Goal: Transaction & Acquisition: Purchase product/service

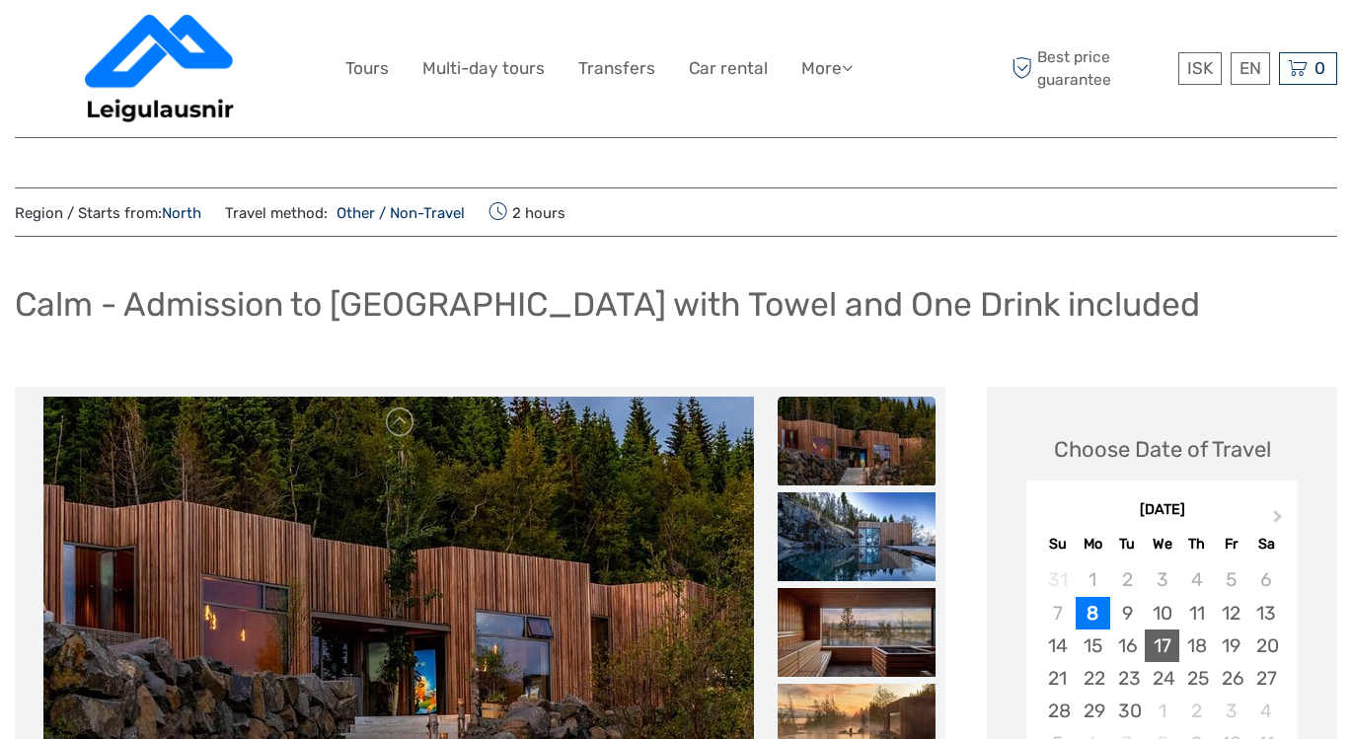
click at [1168, 644] on div "17" at bounding box center [1162, 646] width 35 height 33
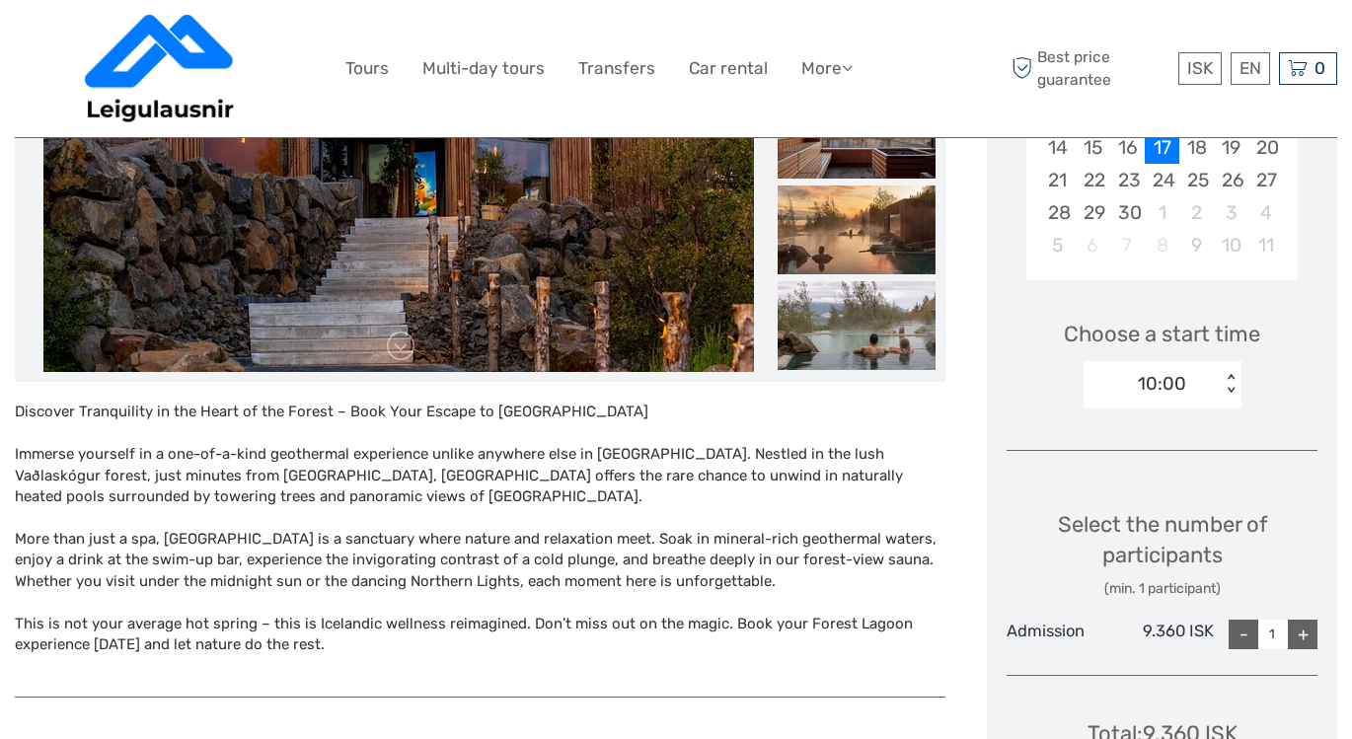
scroll to position [525, 0]
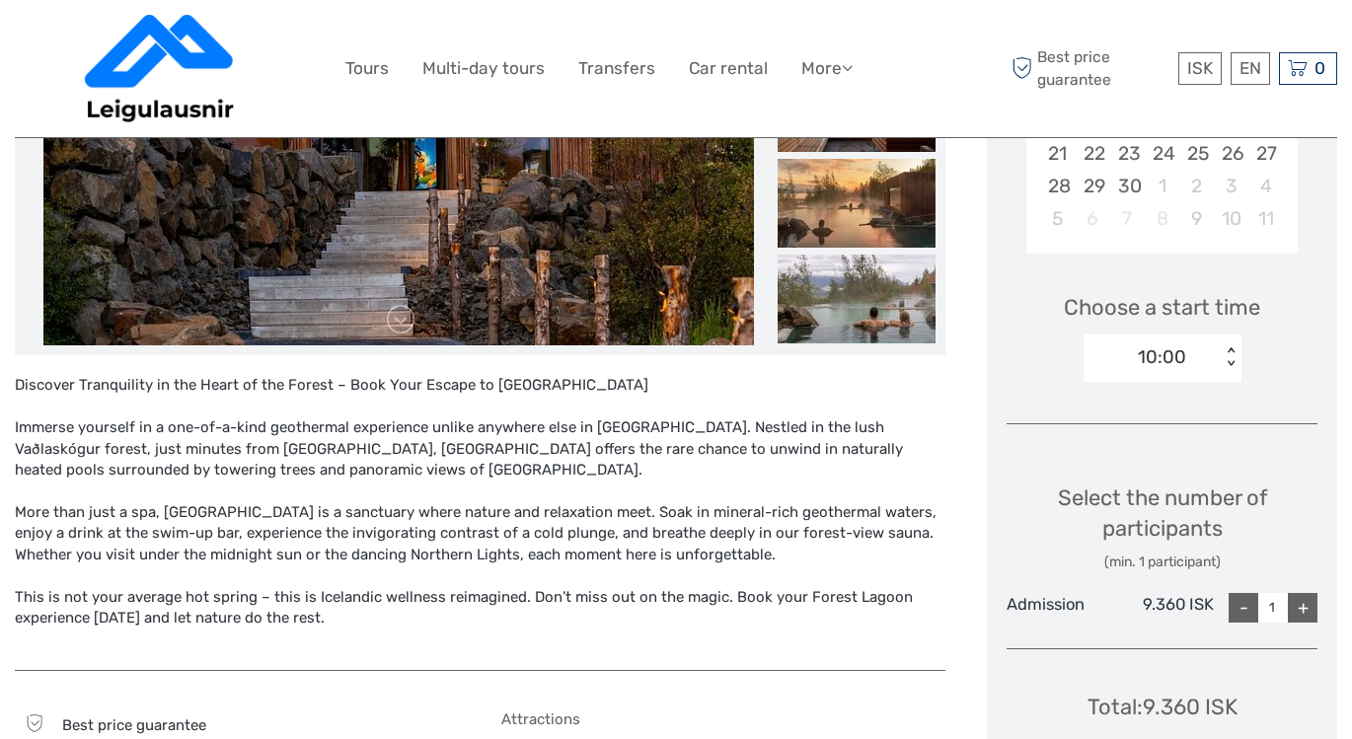
click at [1308, 606] on div "+" at bounding box center [1303, 608] width 30 height 30
type input "2"
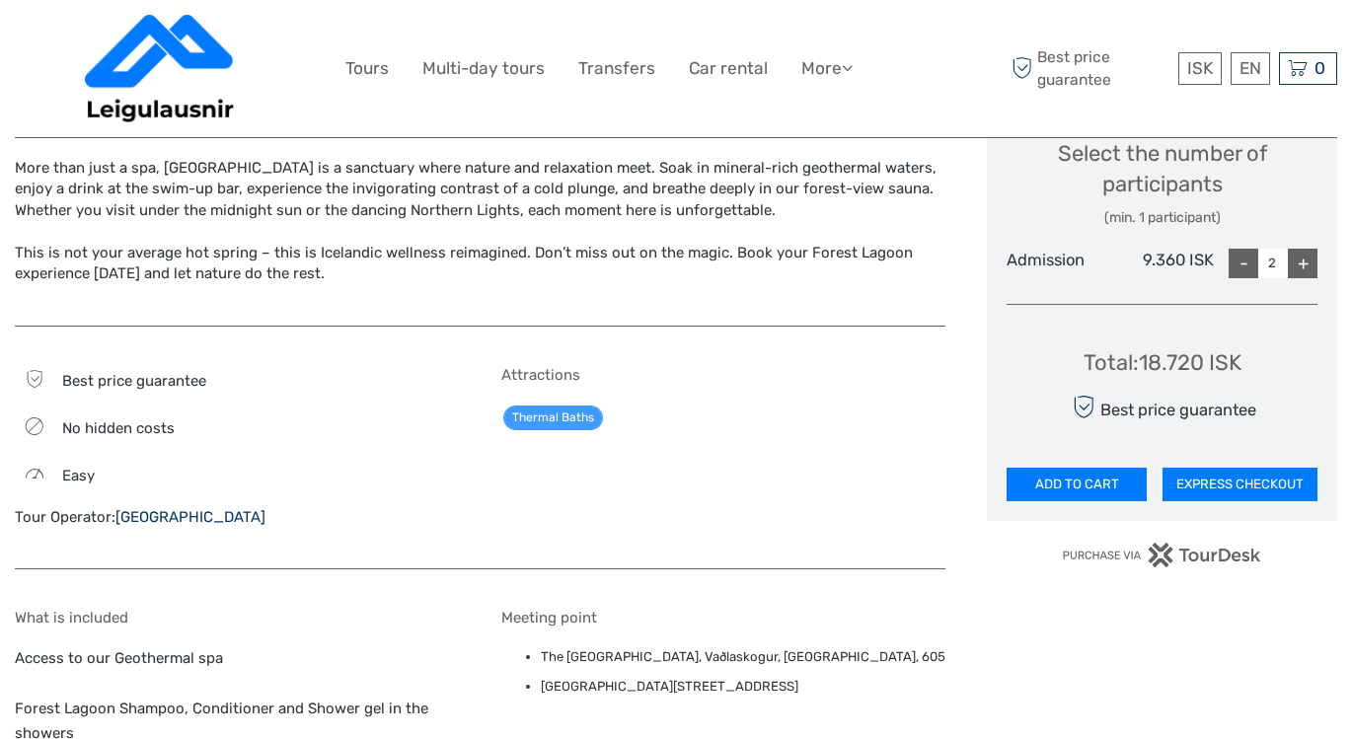
scroll to position [866, 0]
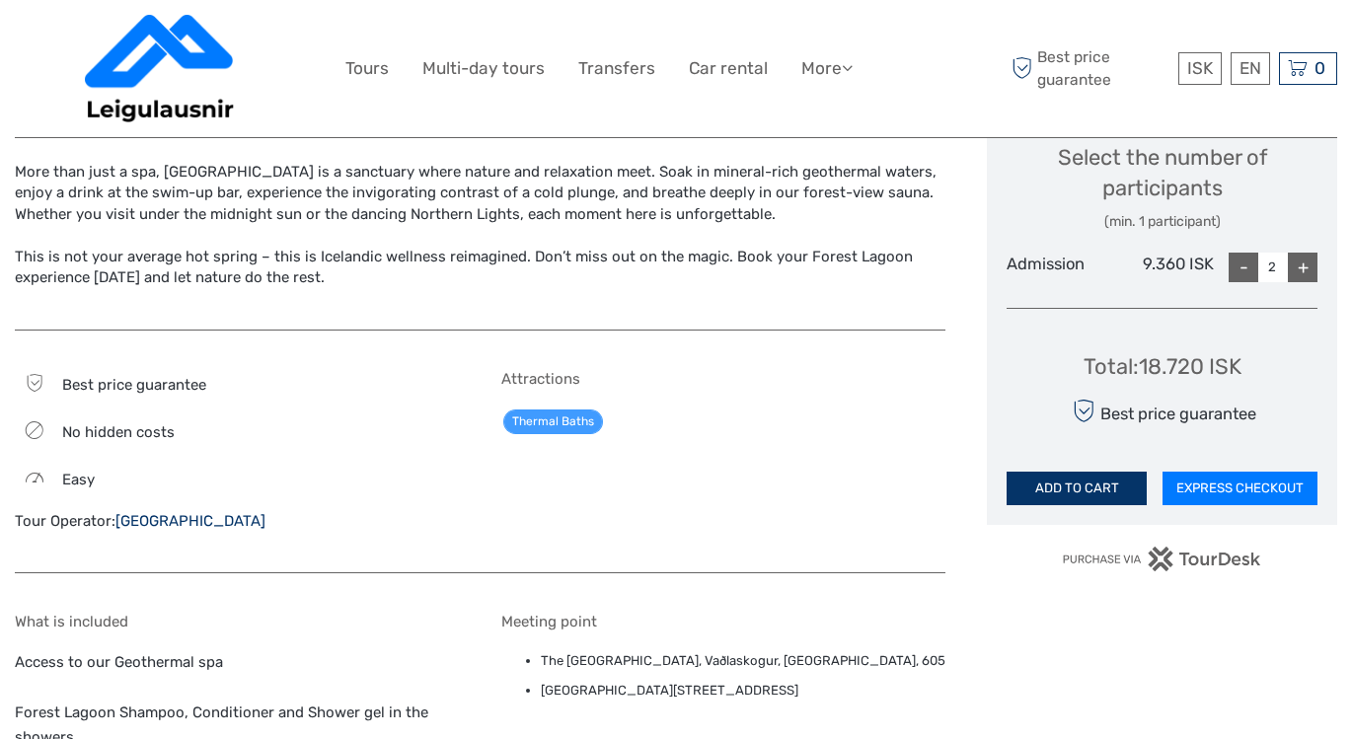
click at [1072, 482] on button "ADD TO CART" at bounding box center [1077, 489] width 140 height 34
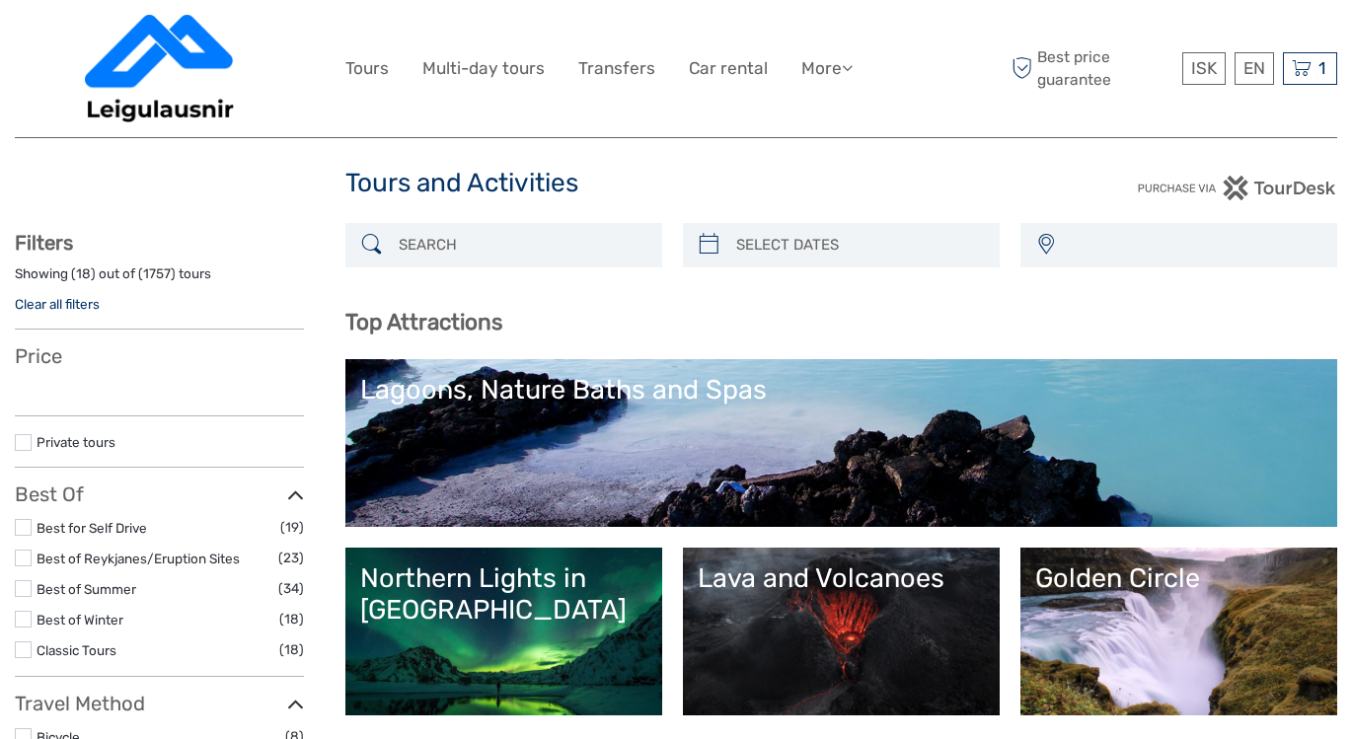
select select
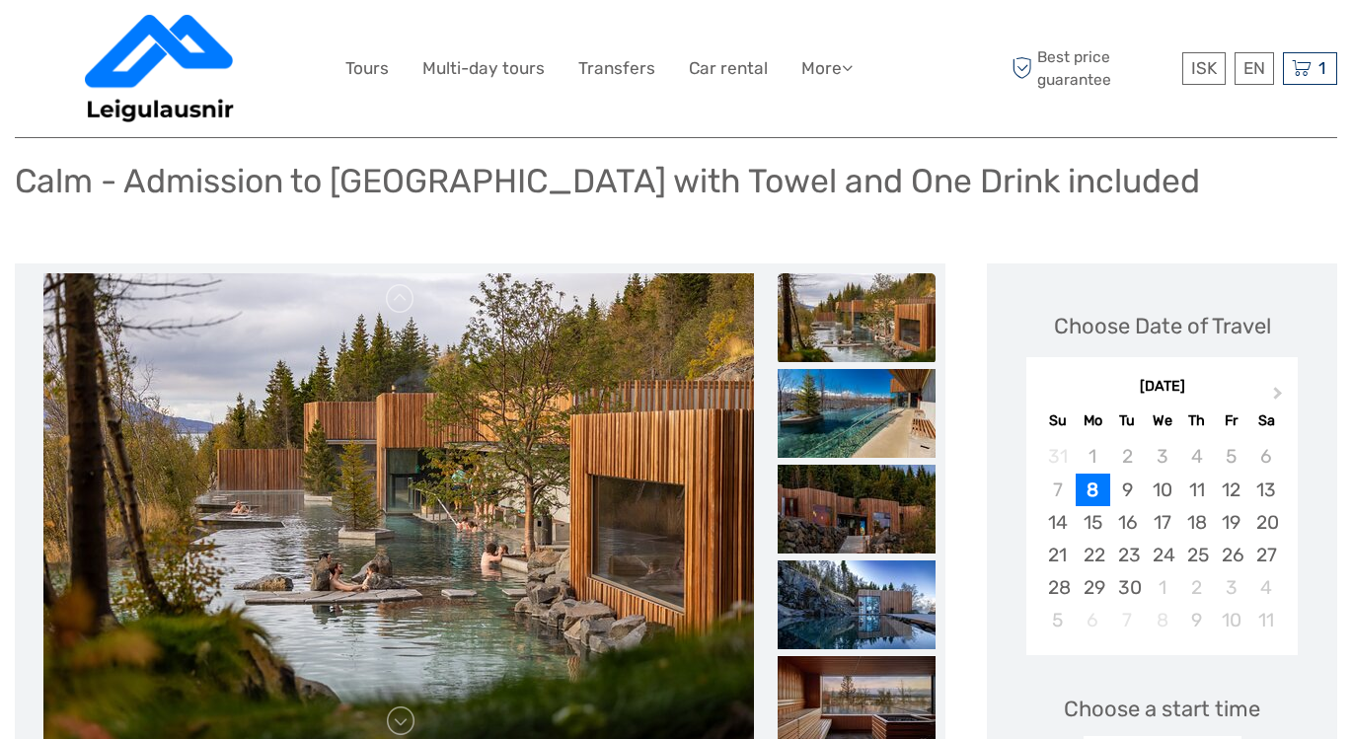
scroll to position [185, 0]
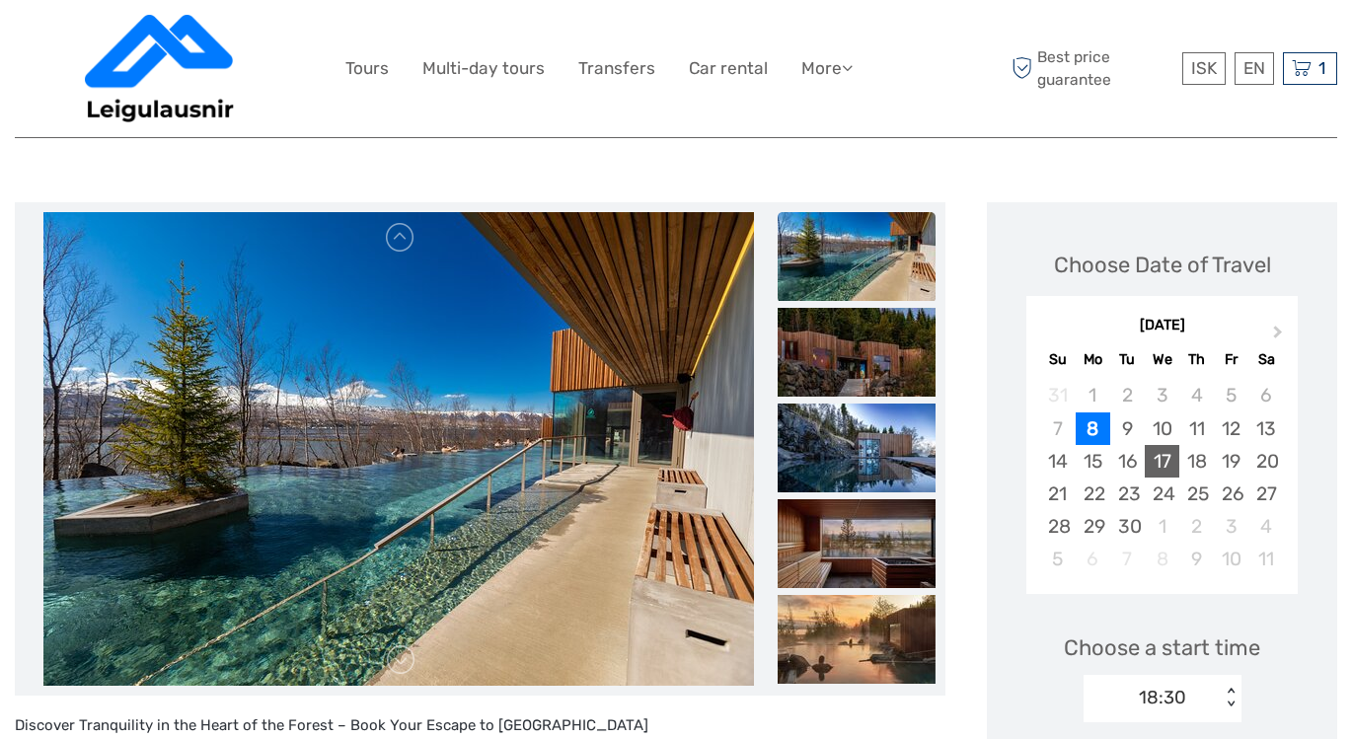
click at [1165, 453] on div "17" at bounding box center [1162, 461] width 35 height 33
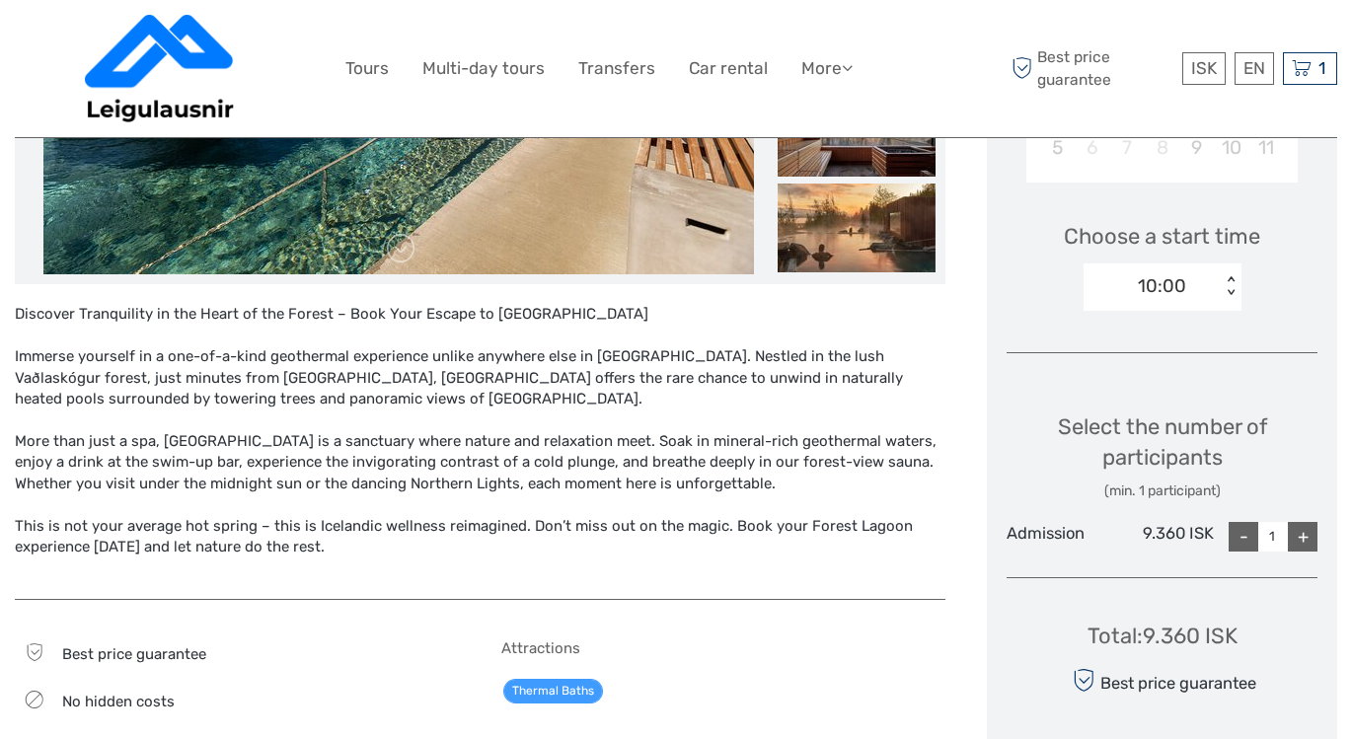
scroll to position [596, 0]
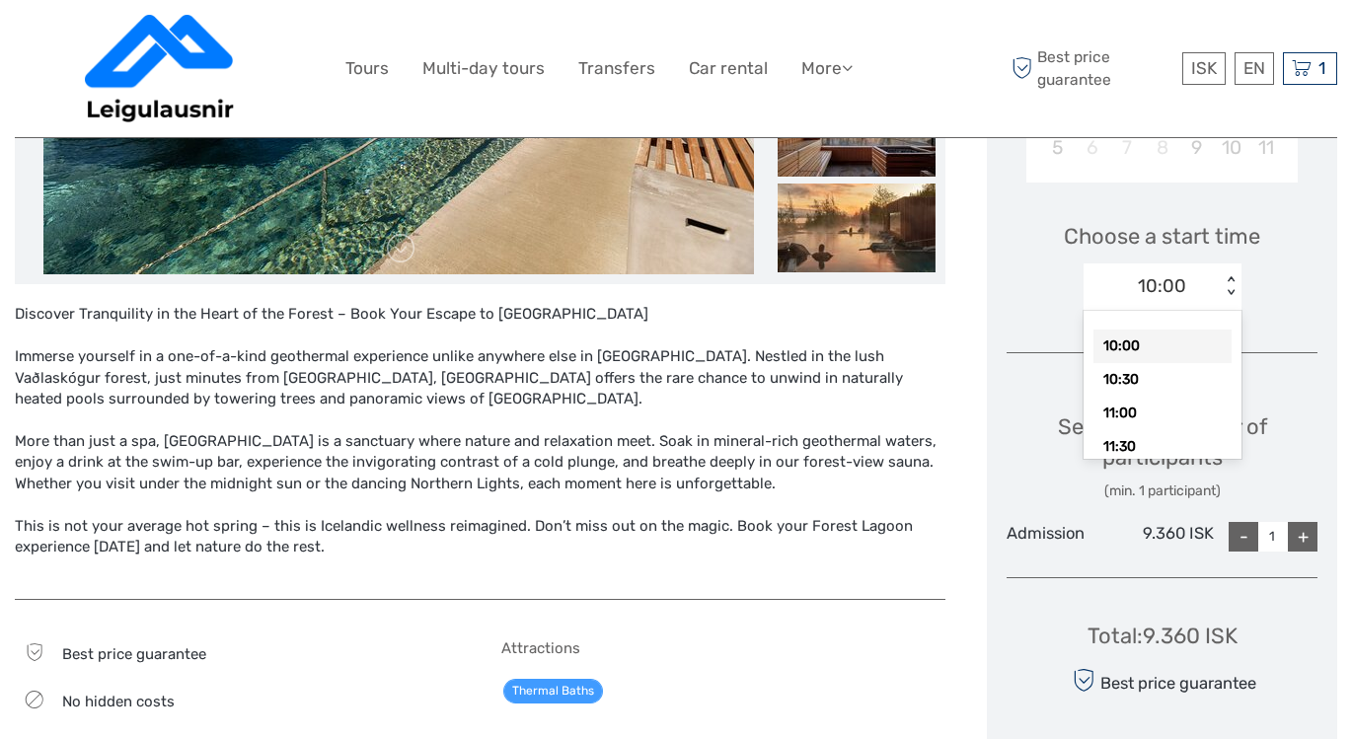
click at [1230, 276] on div "< >" at bounding box center [1230, 286] width 17 height 21
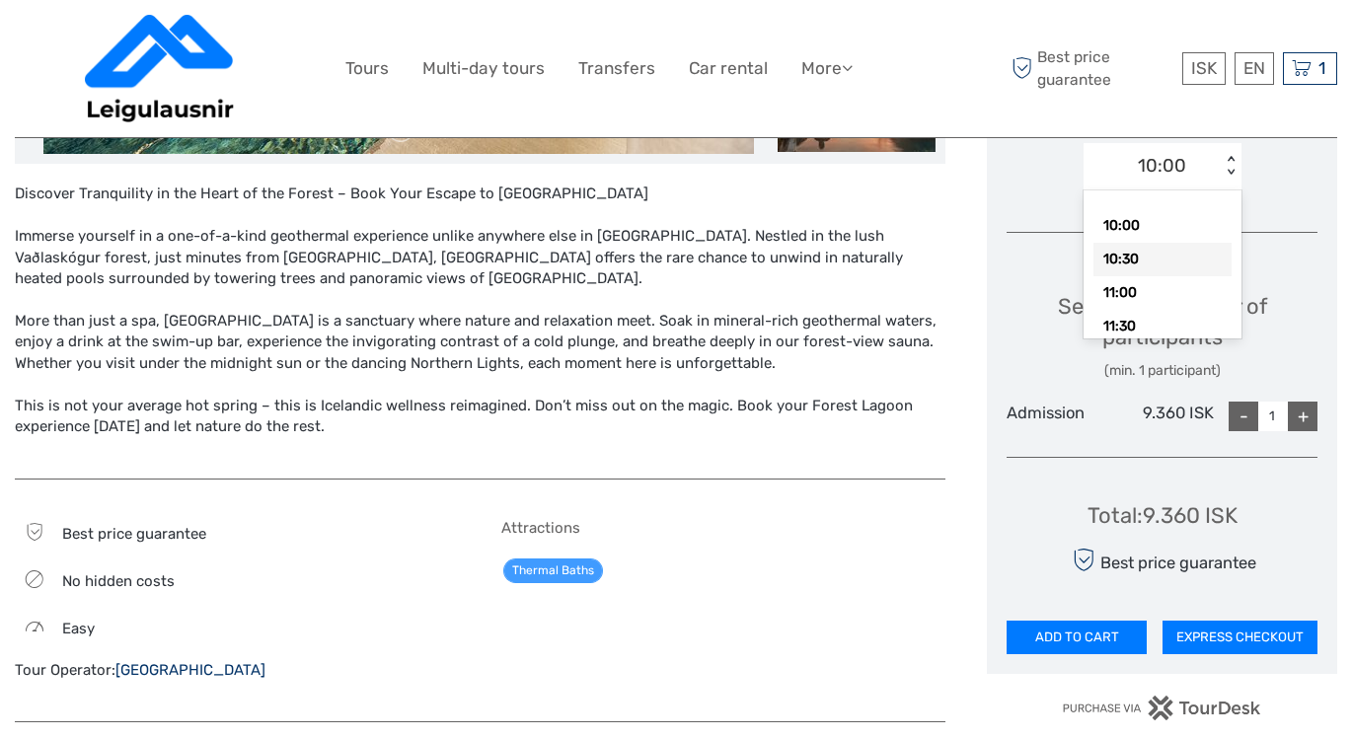
scroll to position [719, 0]
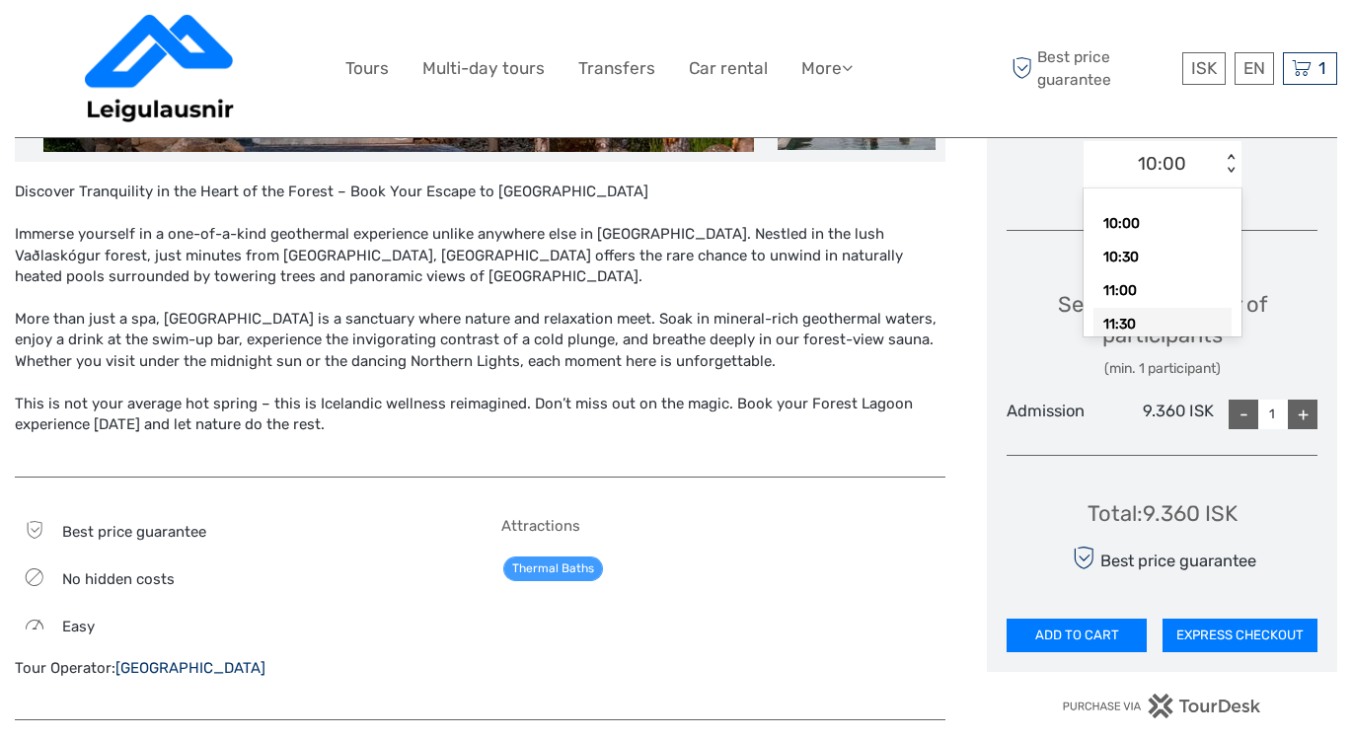
click at [1238, 320] on div "10:00 10:30 11:00 11:30 12:00 12:30 13:00 13:30 14:00 14:30 15:00 15:30 16:00 1…" at bounding box center [1163, 263] width 158 height 148
